Goal: Task Accomplishment & Management: Use online tool/utility

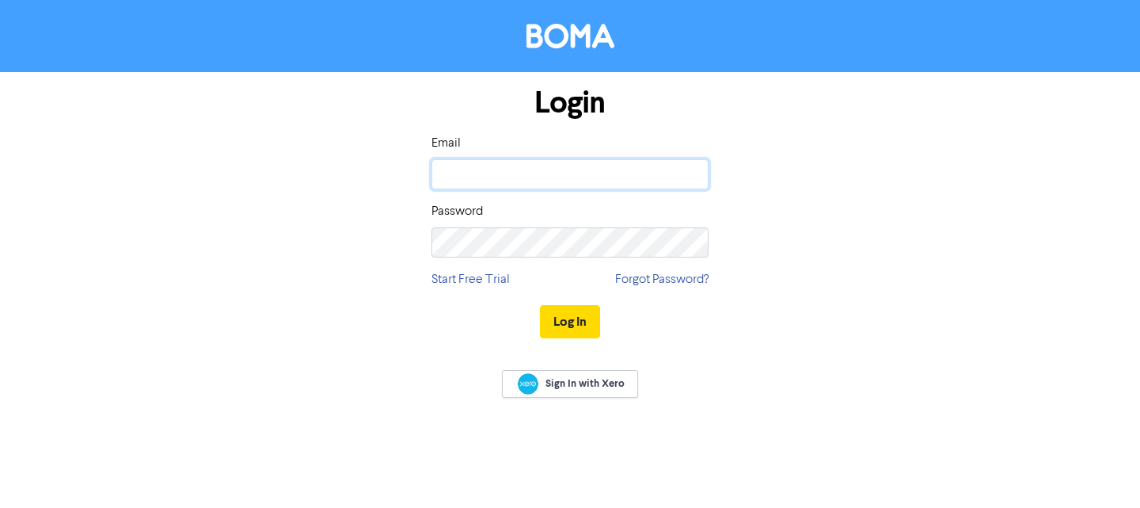
click at [577, 180] on input "email" at bounding box center [570, 174] width 277 height 30
type input "[EMAIL_ADDRESS][DOMAIN_NAME]"
click at [540, 305] on button "Log In" at bounding box center [570, 321] width 60 height 33
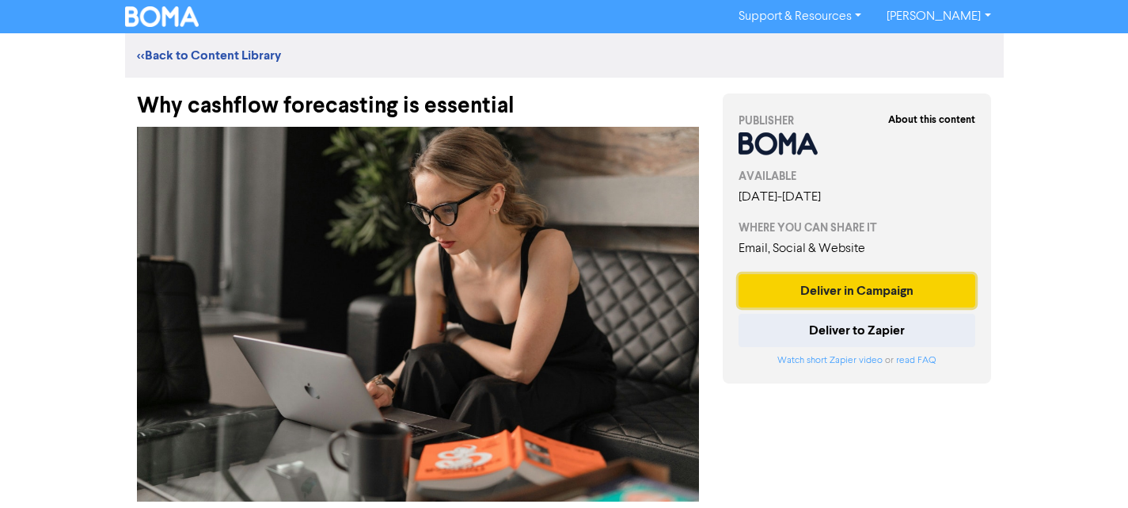
click at [911, 289] on button "Deliver in Campaign" at bounding box center [858, 290] width 238 height 33
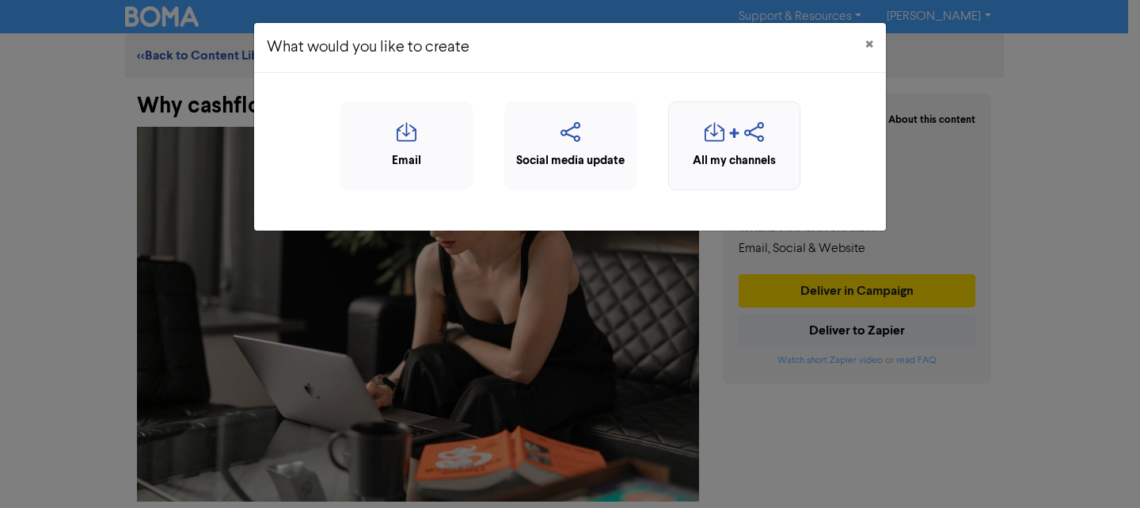
click at [744, 146] on icon "button" at bounding box center [754, 137] width 20 height 30
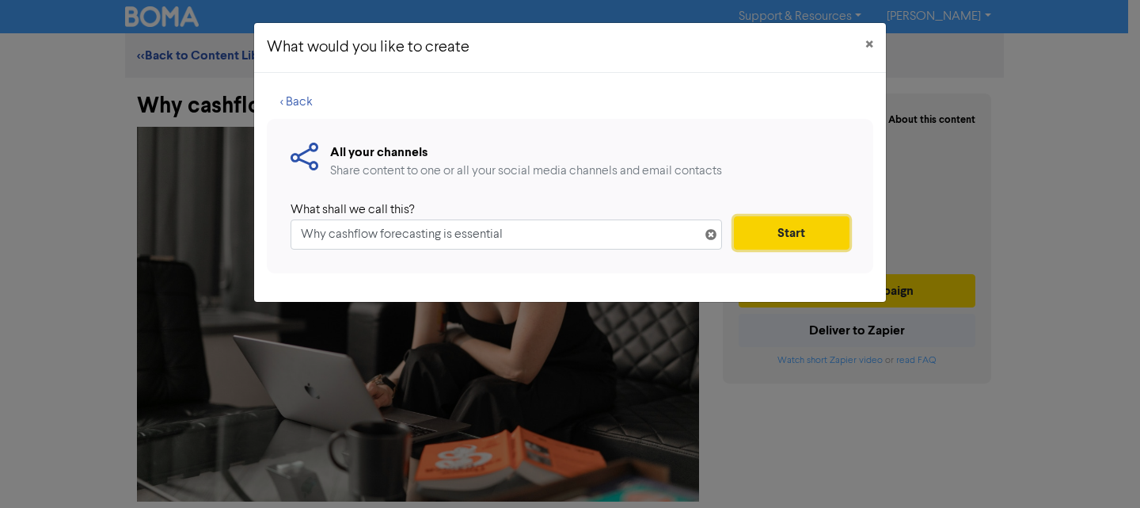
click at [823, 228] on button "Start" at bounding box center [792, 232] width 116 height 33
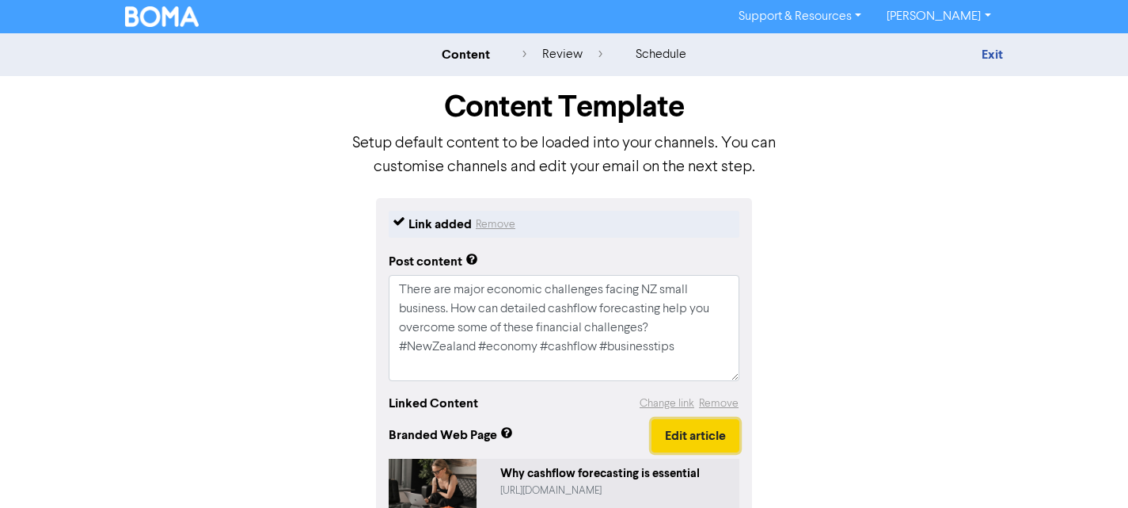
click at [689, 433] on button "Edit article" at bounding box center [696, 435] width 88 height 33
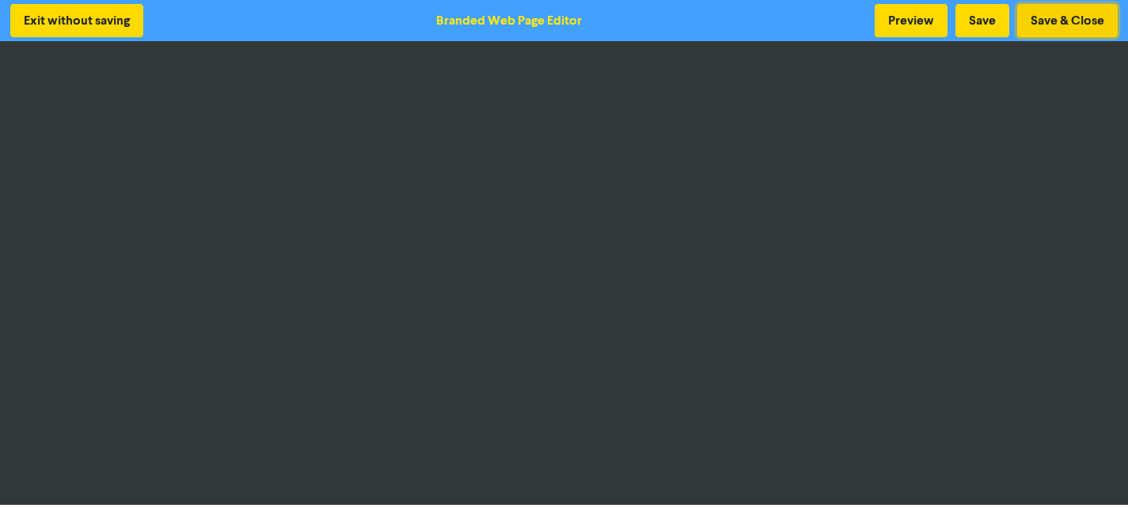
click at [1074, 20] on button "Save & Close" at bounding box center [1068, 20] width 101 height 33
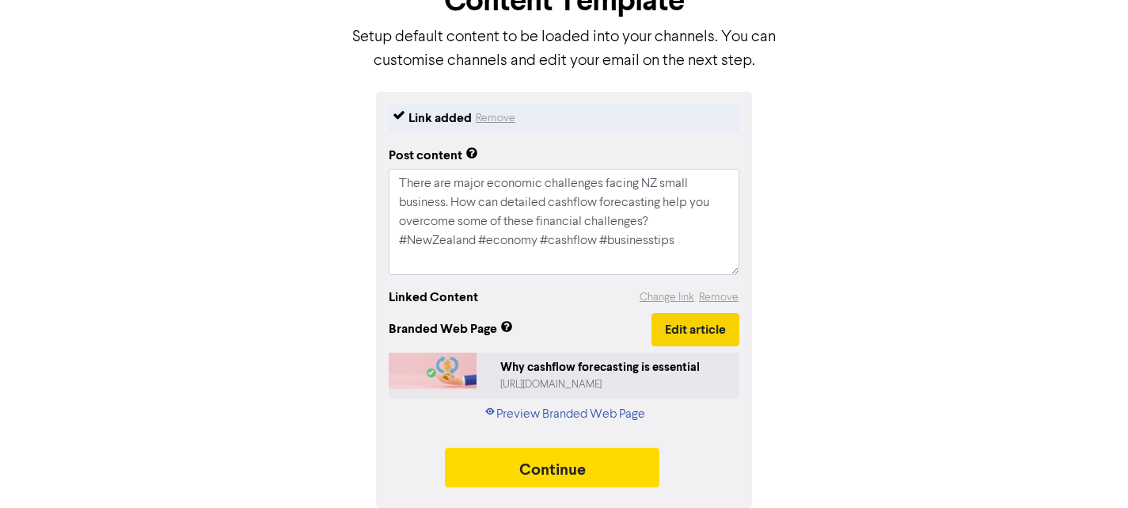
scroll to position [107, 0]
click at [683, 330] on button "Edit article" at bounding box center [696, 329] width 88 height 33
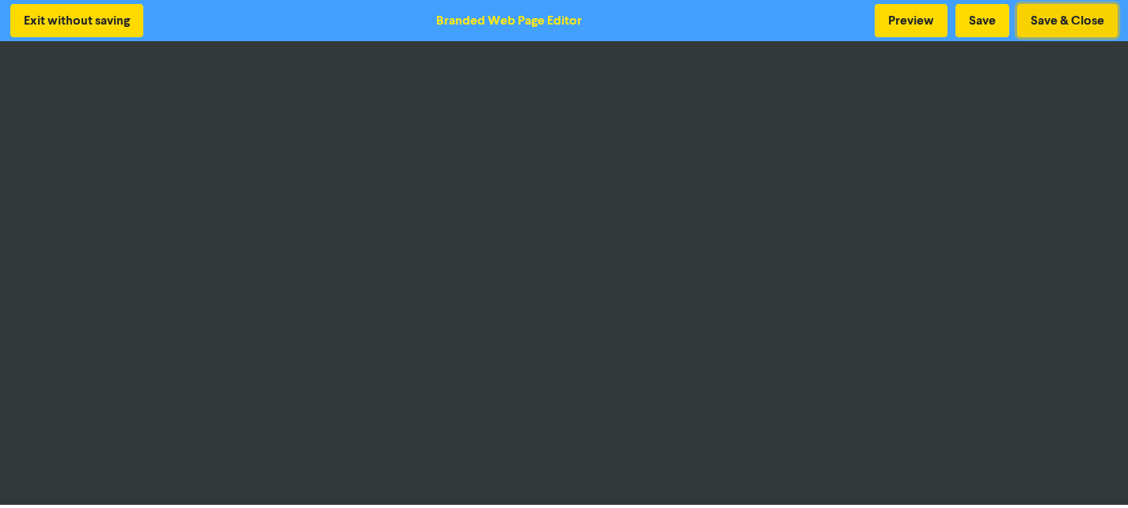
click at [1074, 23] on button "Save & Close" at bounding box center [1068, 20] width 101 height 33
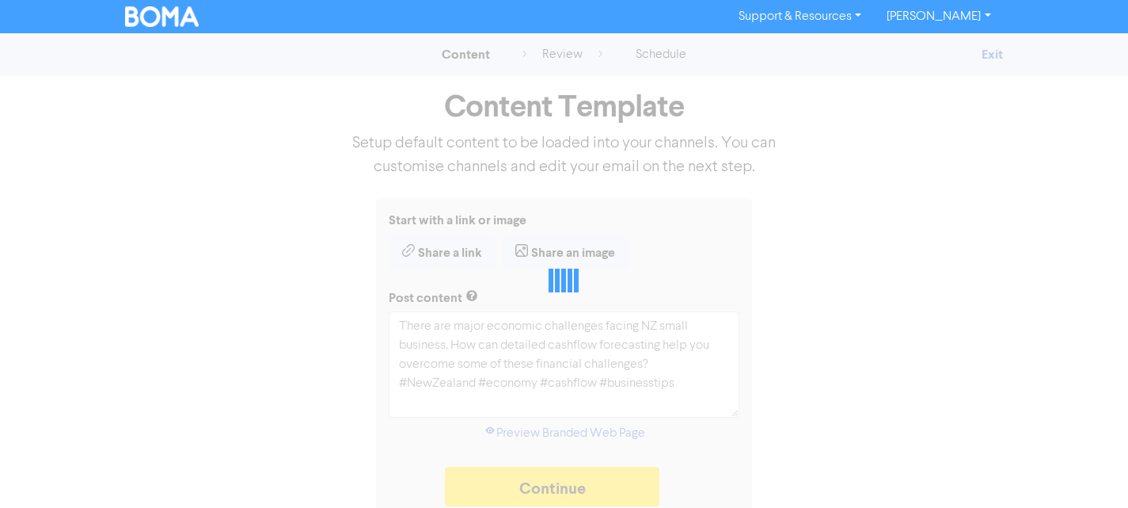
type textarea "x"
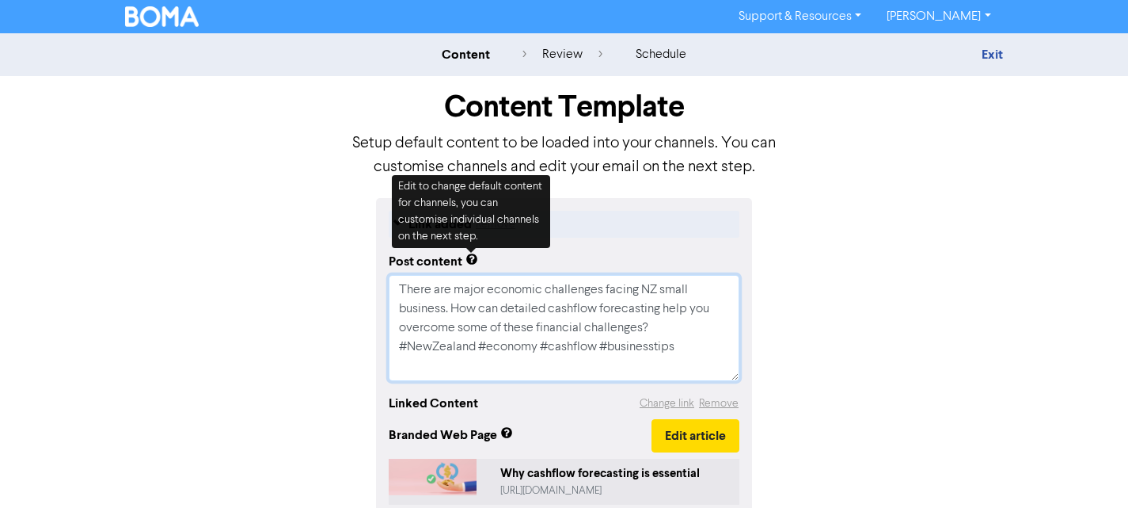
drag, startPoint x: 592, startPoint y: 348, endPoint x: 312, endPoint y: 288, distance: 286.5
click at [312, 288] on div "Link added Remove Post content There are major economic challenges facing NZ sm…" at bounding box center [564, 406] width 903 height 416
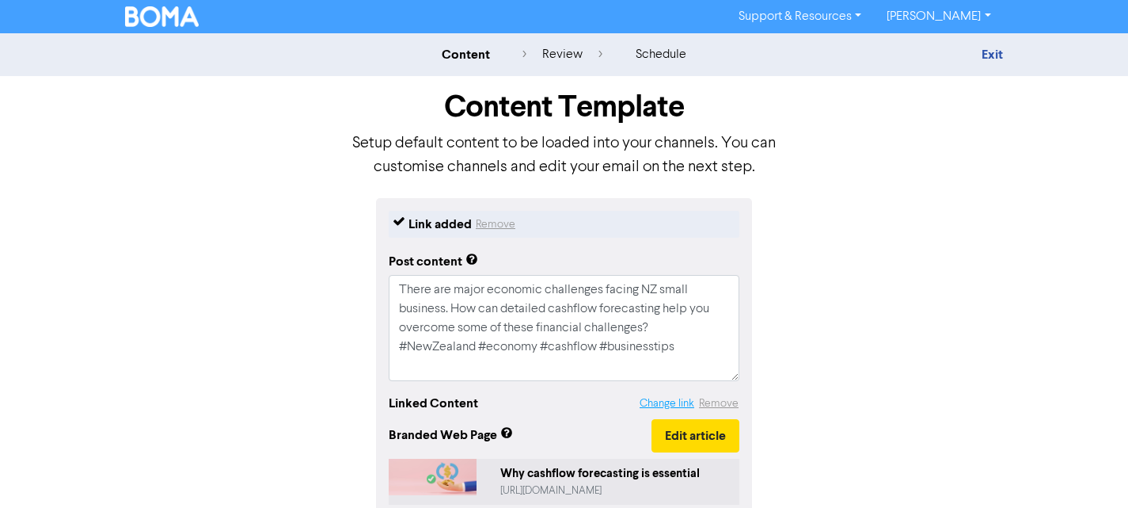
click at [689, 401] on button "Change link" at bounding box center [667, 403] width 56 height 18
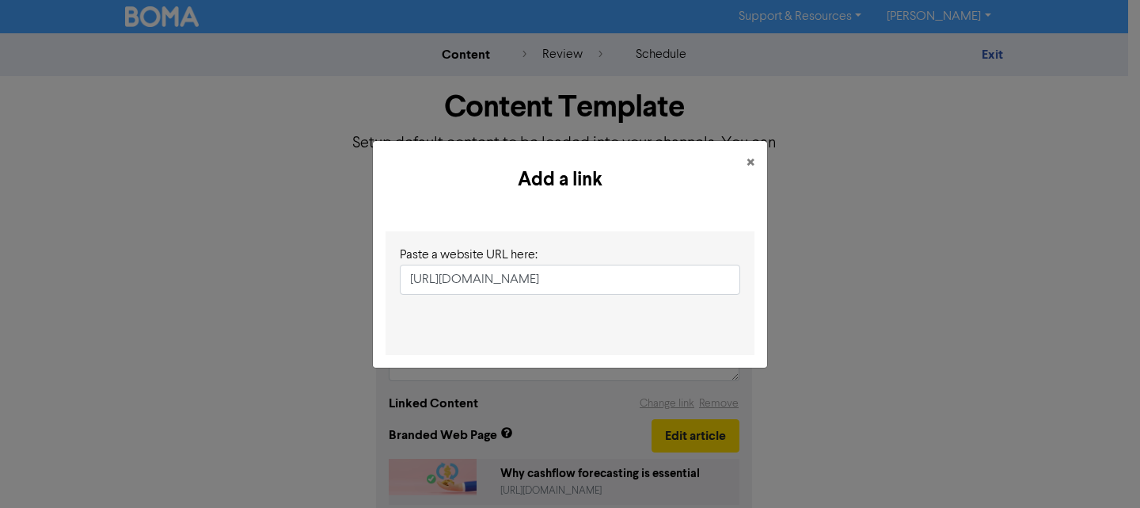
scroll to position [0, 135]
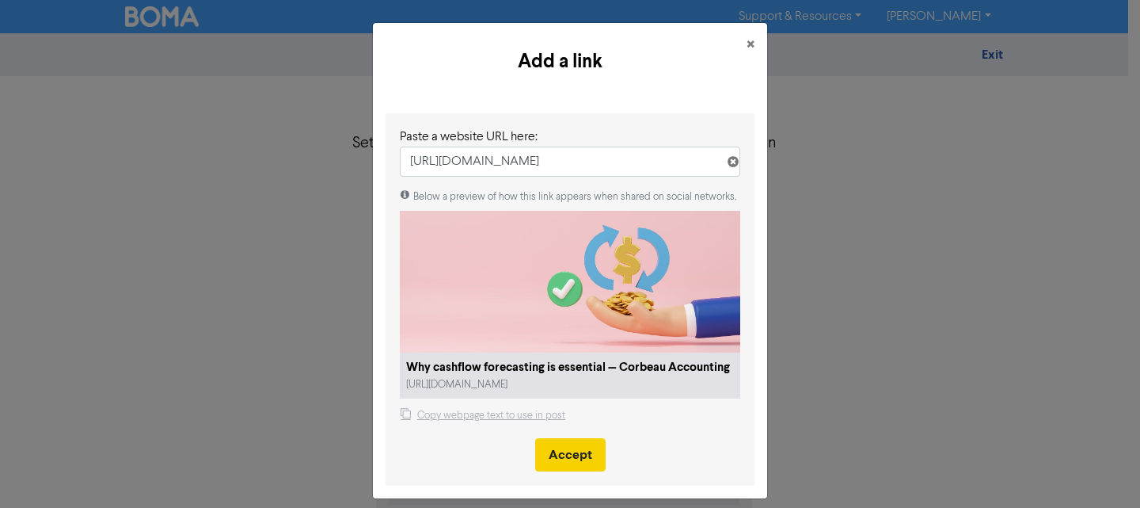
type input "[URL][DOMAIN_NAME]"
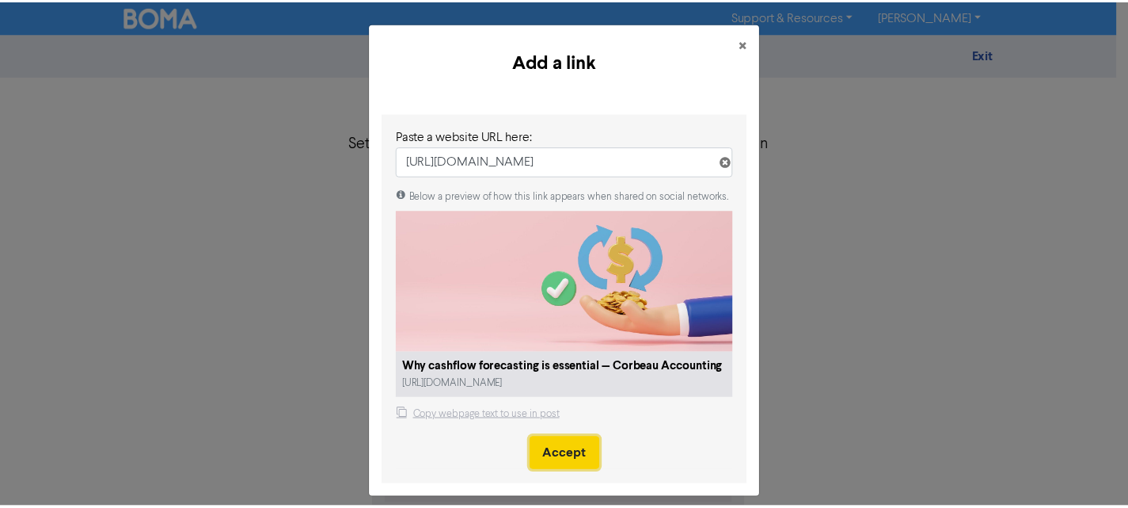
scroll to position [0, 0]
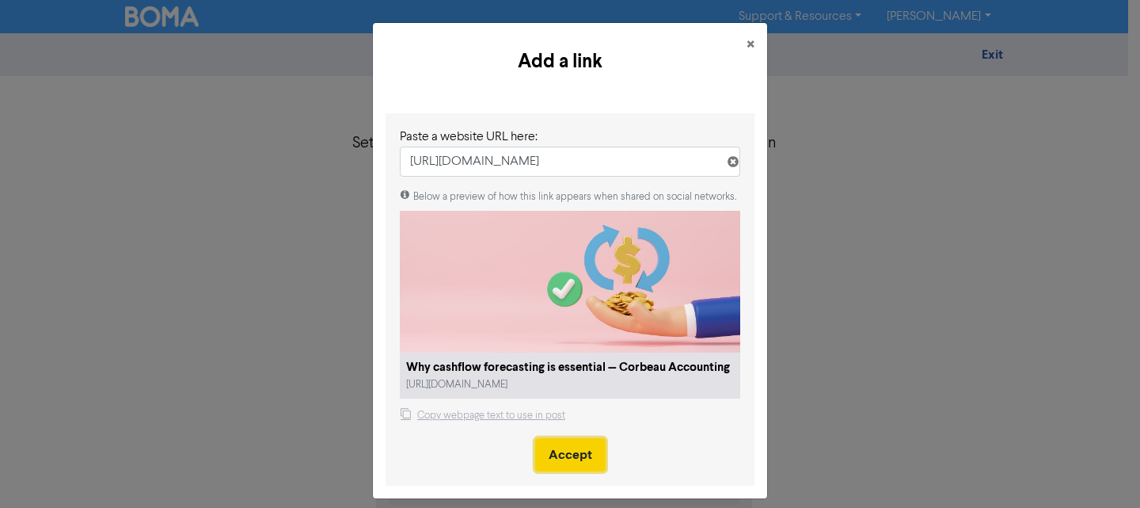
click at [591, 438] on button "Accept" at bounding box center [570, 454] width 70 height 33
type textarea "x"
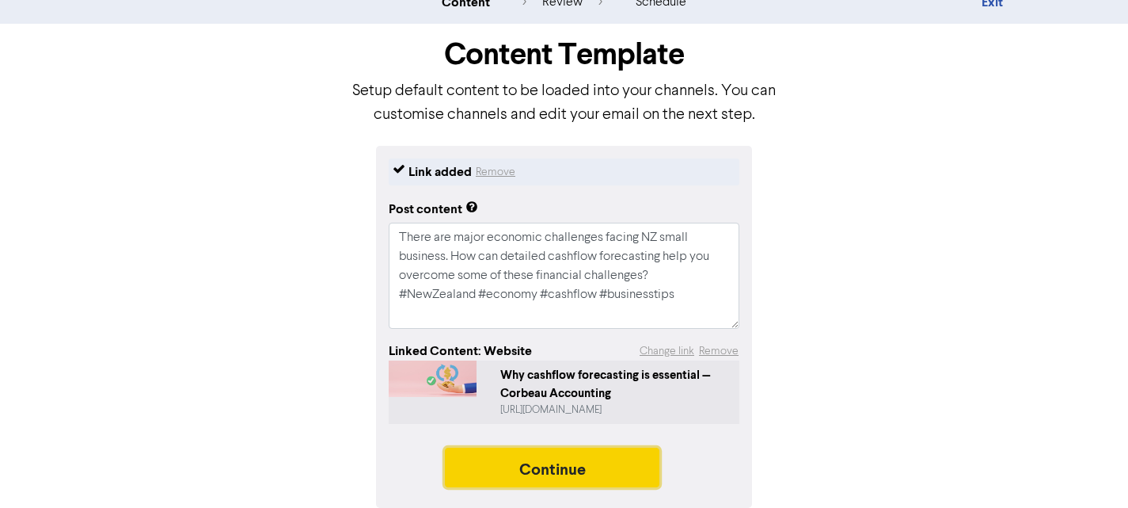
click at [546, 464] on button "Continue" at bounding box center [552, 467] width 215 height 40
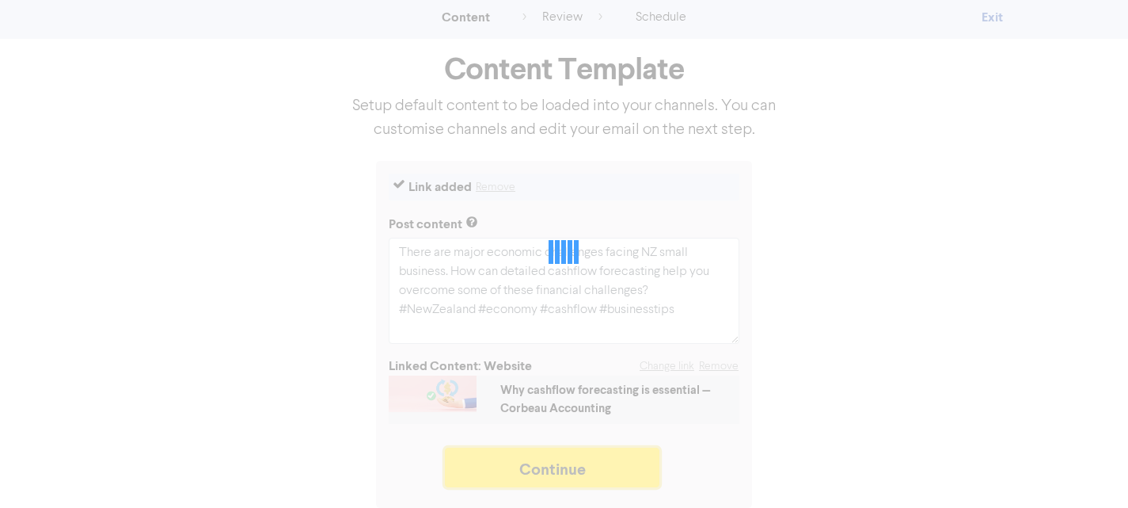
scroll to position [38, 0]
type textarea "x"
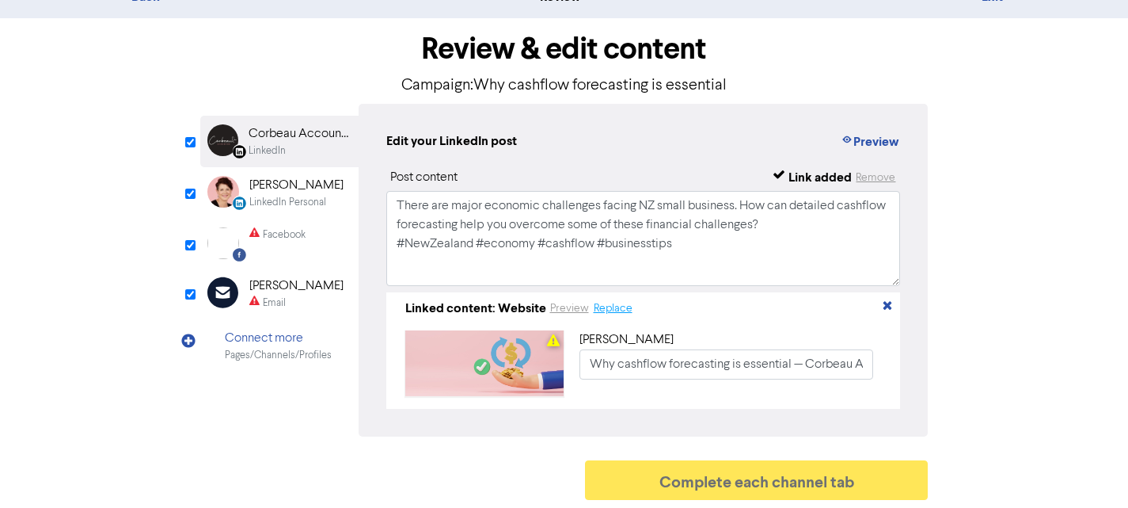
scroll to position [65, 0]
click at [304, 185] on div "[PERSON_NAME]" at bounding box center [296, 185] width 94 height 19
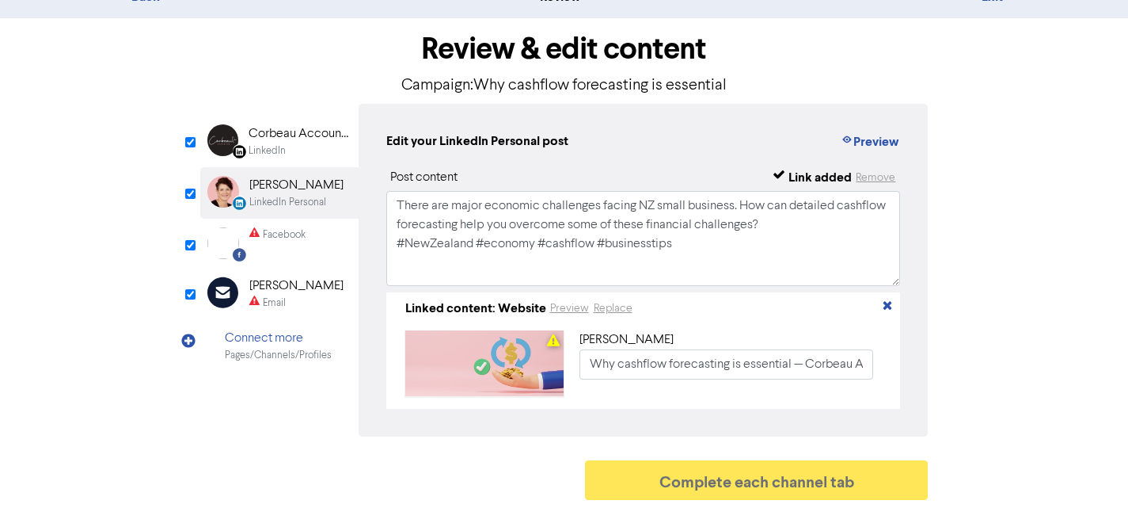
click at [278, 219] on div "Facebook Created with Sketch. Facebook" at bounding box center [279, 243] width 158 height 49
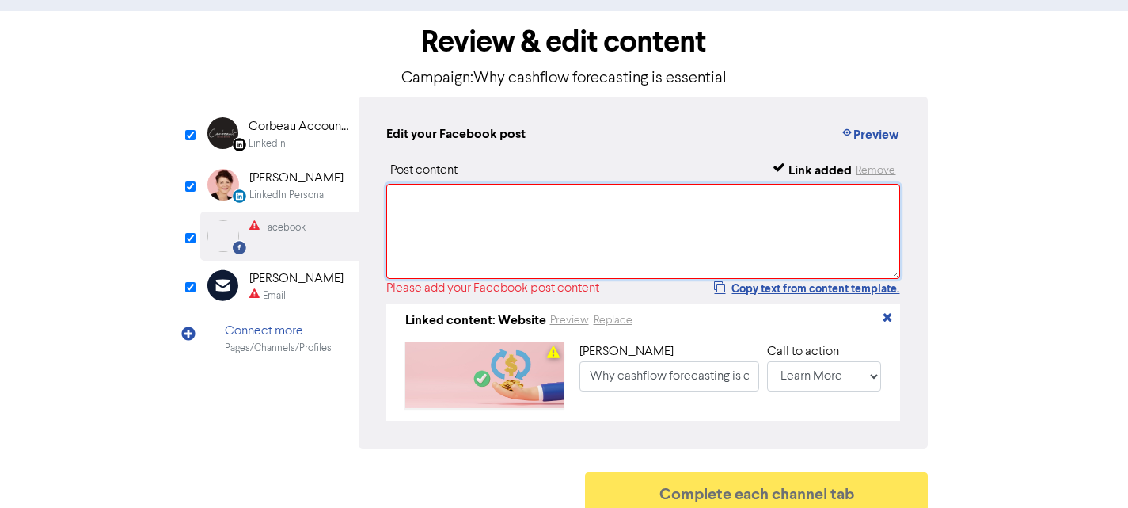
click at [499, 222] on textarea at bounding box center [643, 231] width 515 height 95
click at [484, 219] on textarea at bounding box center [643, 231] width 515 height 95
paste textarea "There are major economic challenges facing NZ small business. How can detailed …"
type textarea "There are major economic challenges facing NZ small business. How can detailed …"
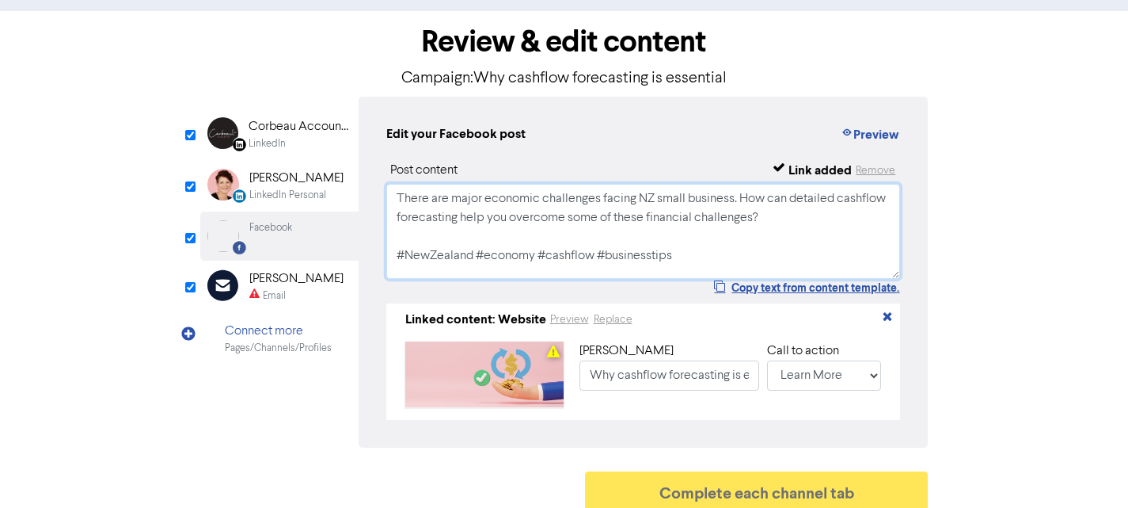
type input "There are major economic challenges facing NZ small business. How can detailed …"
type textarea "There are major economic challenges facing NZ small business. How can detailed …"
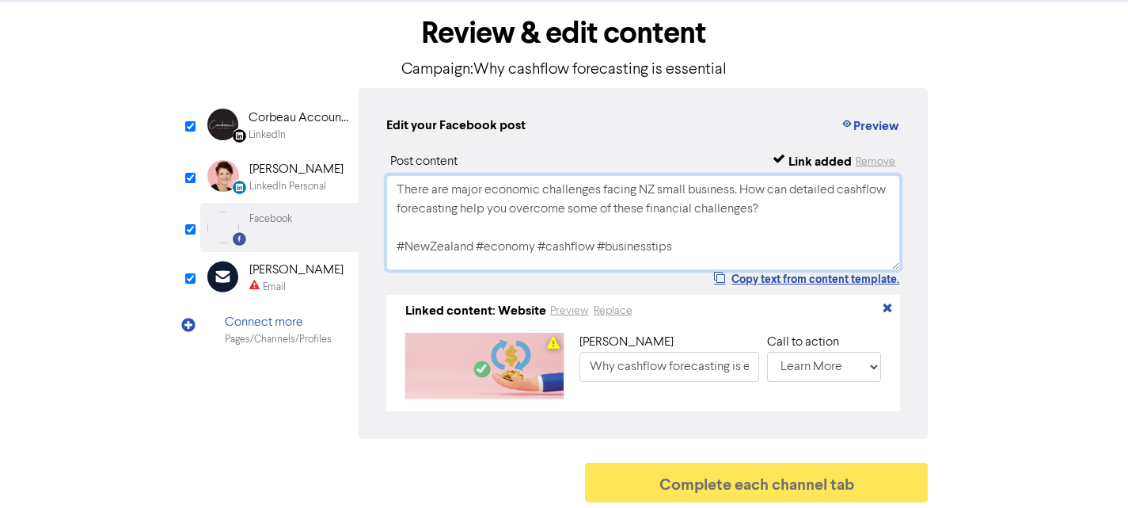
scroll to position [83, 0]
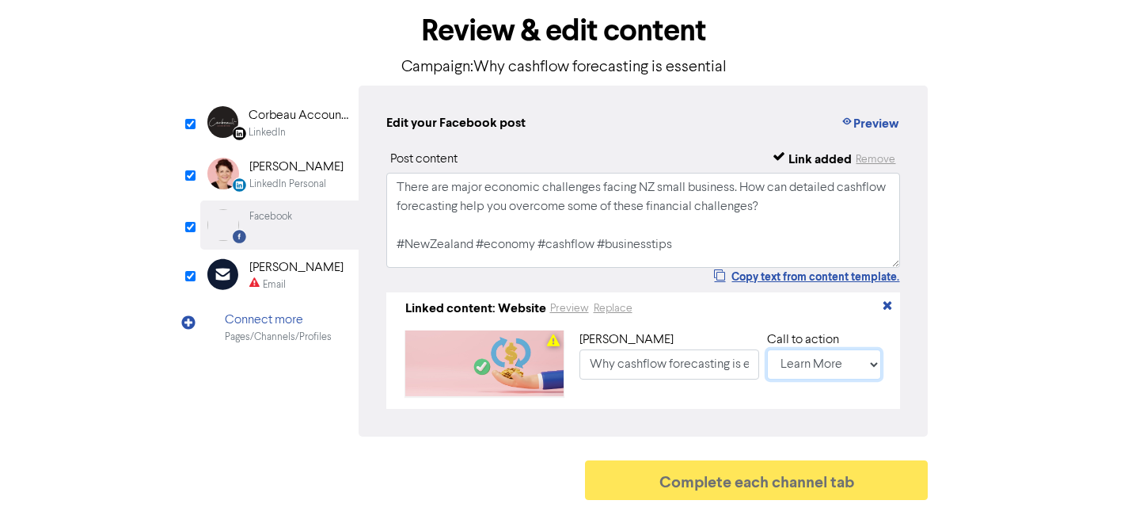
click at [869, 353] on select "No Button Shop Now Apply Now Book Now Buy Now Contact Us Download Learn More Se…" at bounding box center [824, 364] width 115 height 30
click at [286, 277] on div "Email" at bounding box center [296, 284] width 94 height 15
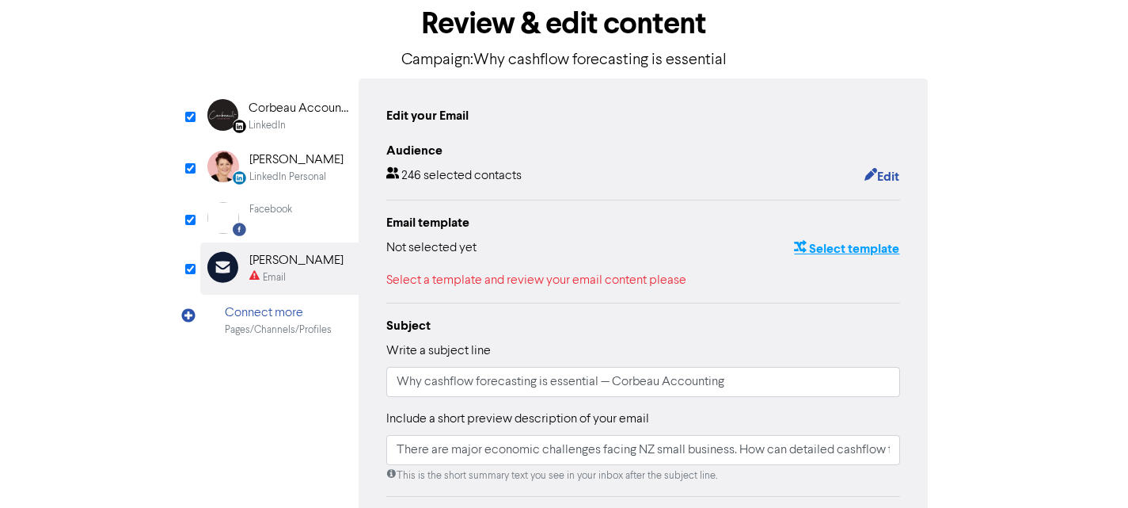
click at [844, 242] on button "Select template" at bounding box center [846, 248] width 107 height 21
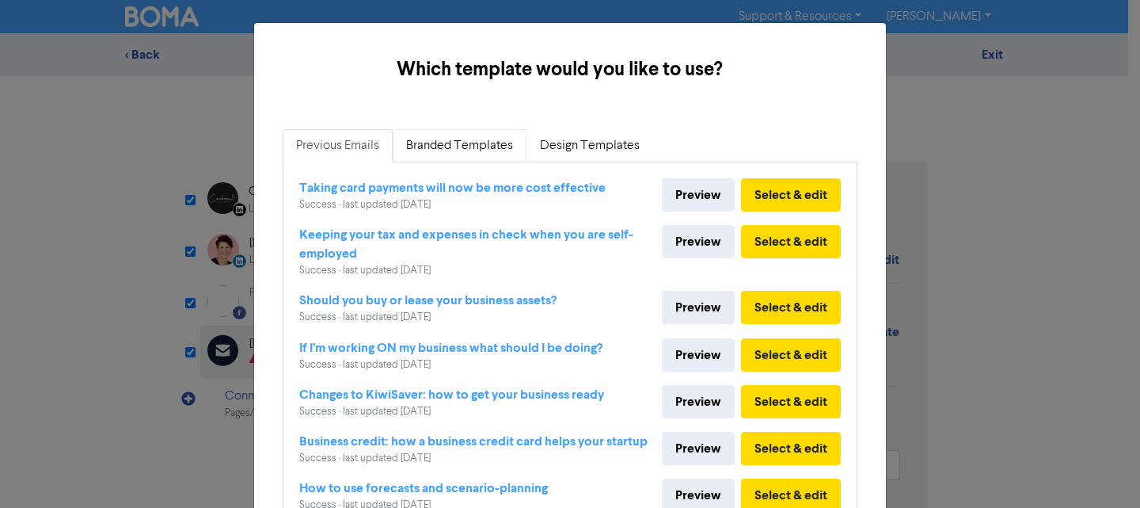
click at [462, 139] on link "Branded Templates" at bounding box center [460, 145] width 134 height 33
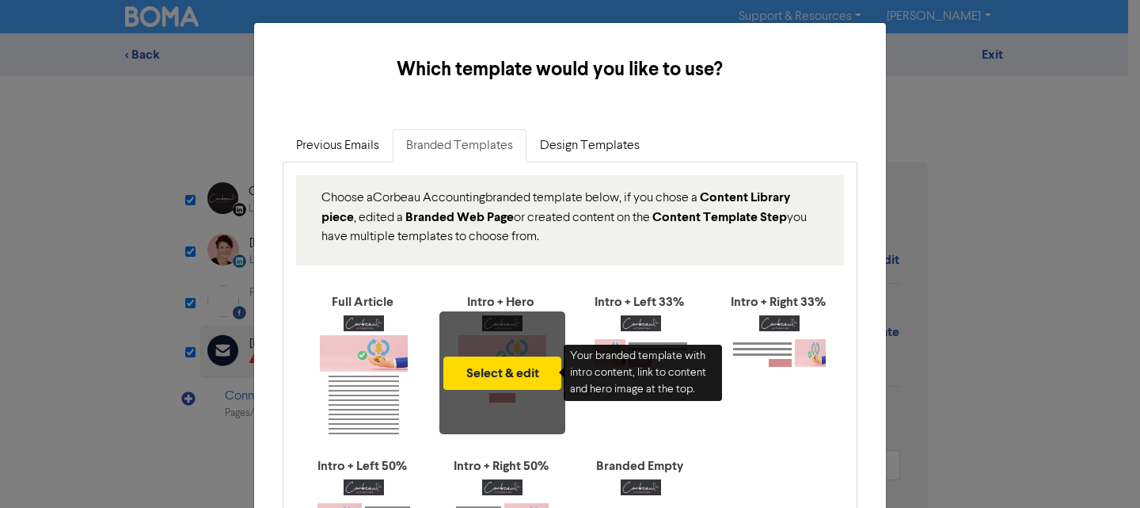
click at [493, 348] on div "Select & edit" at bounding box center [502, 372] width 126 height 123
click at [512, 381] on button "Select & edit" at bounding box center [502, 372] width 118 height 33
type input "There are major economic challenges facing NZ small business. How can detailed …"
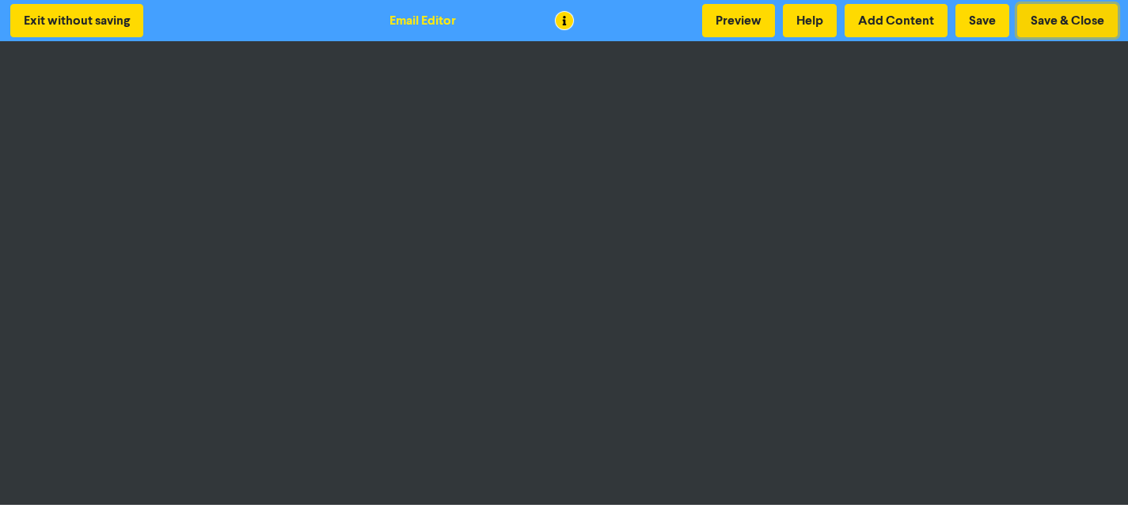
click at [1044, 25] on button "Save & Close" at bounding box center [1068, 20] width 101 height 33
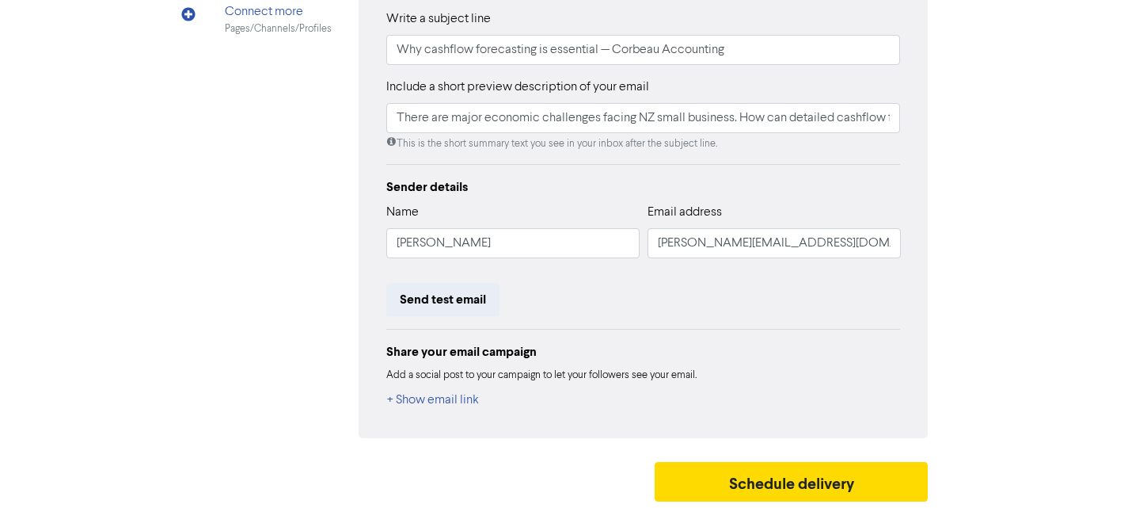
scroll to position [387, 0]
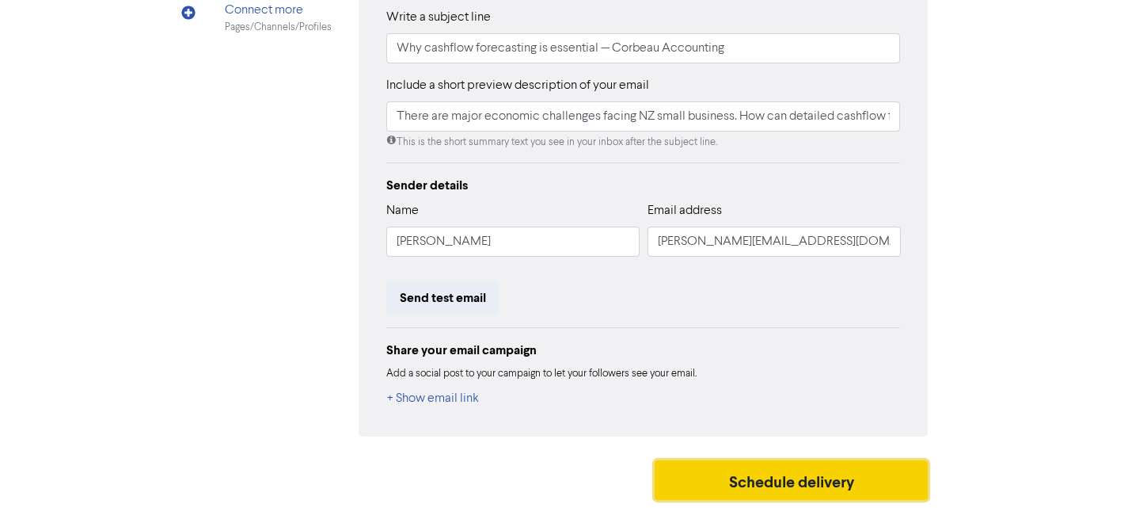
click at [740, 473] on button "Schedule delivery" at bounding box center [792, 480] width 274 height 40
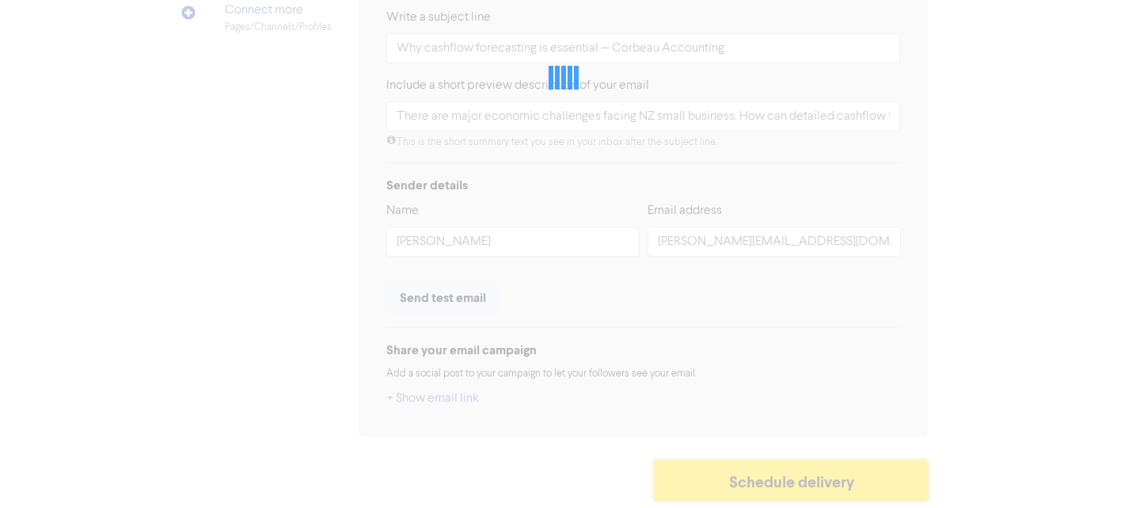
type input "There are major economic challenges facing NZ small business. How can detailed …"
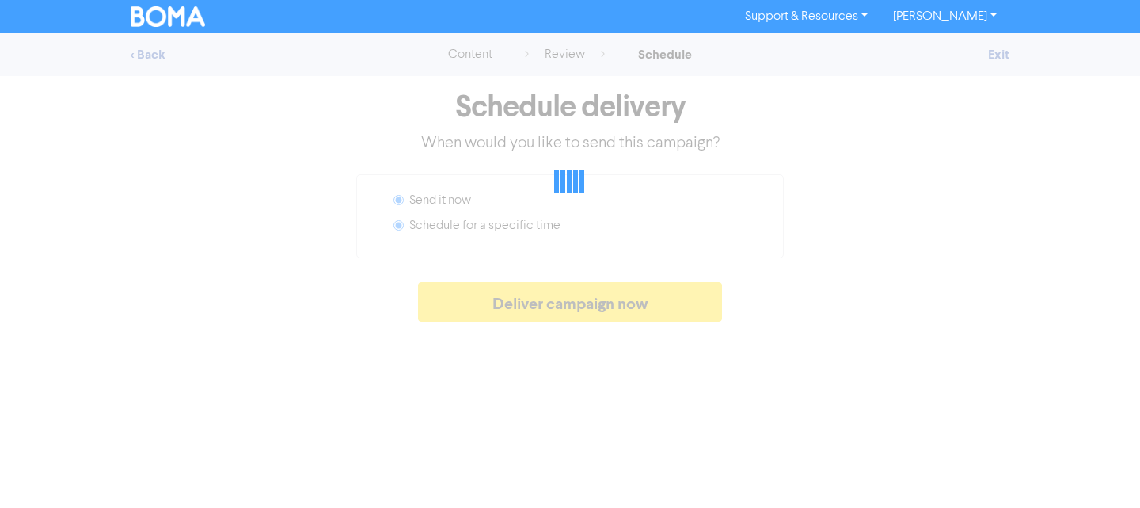
radio input "false"
radio input "true"
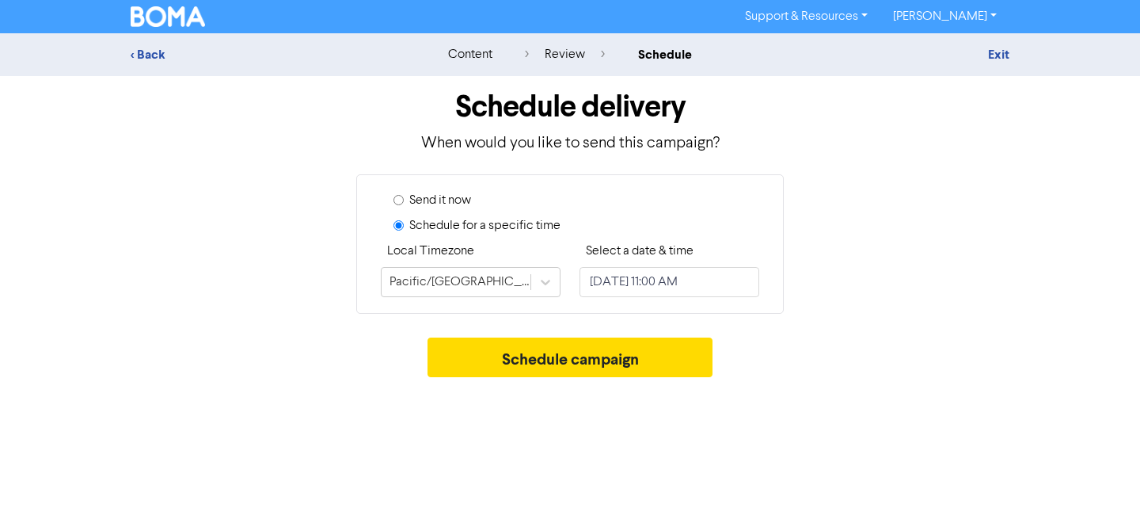
click at [431, 198] on label "Send it now" at bounding box center [440, 200] width 62 height 19
click at [404, 198] on input "Send it now" at bounding box center [399, 200] width 10 height 10
radio input "true"
radio input "false"
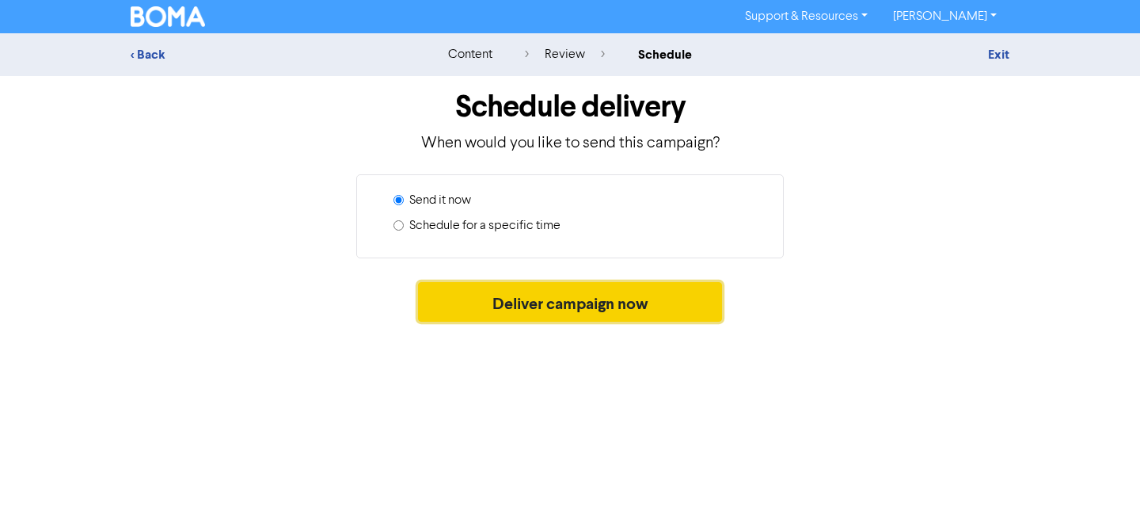
click at [508, 301] on button "Deliver campaign now" at bounding box center [570, 302] width 305 height 40
